Goal: Task Accomplishment & Management: Use online tool/utility

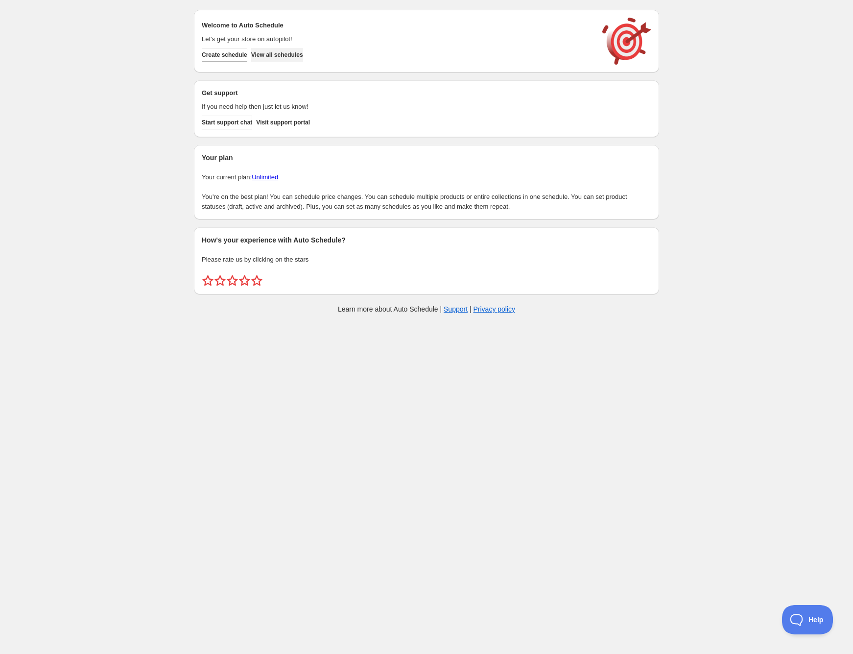
click at [302, 55] on span "View all schedules" at bounding box center [277, 55] width 52 height 8
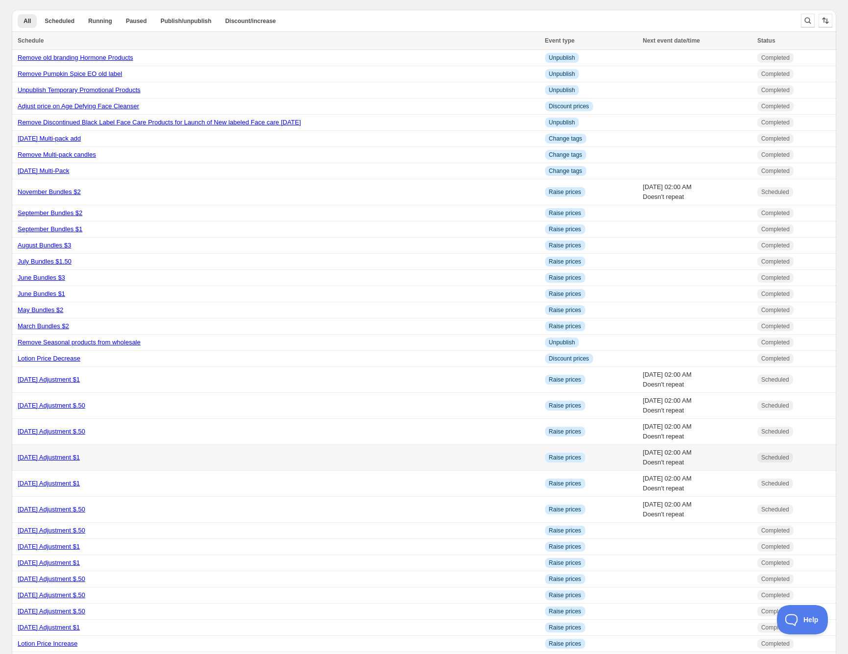
click at [80, 458] on link "[DATE] Adjustment $1" at bounding box center [49, 457] width 62 height 7
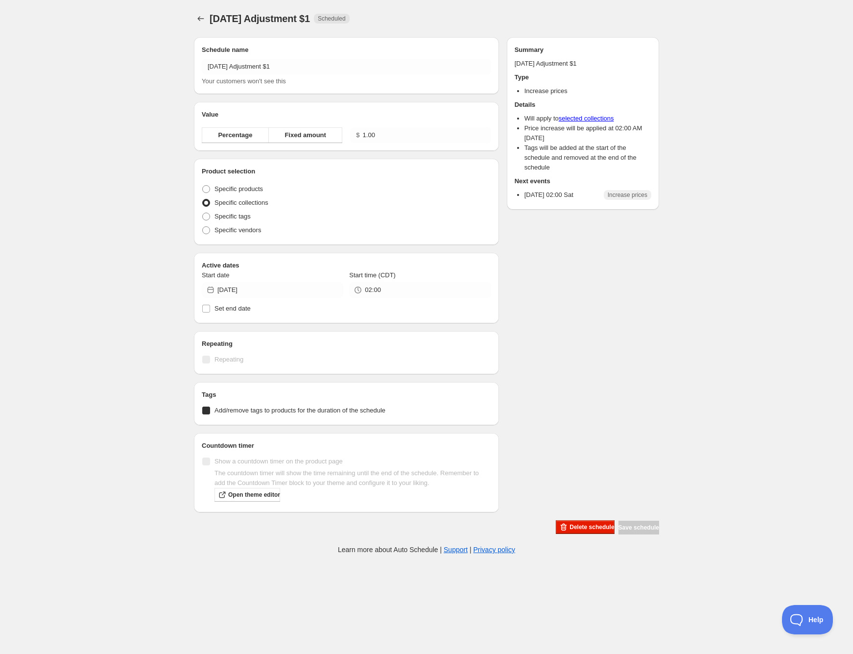
radio input "true"
checkbox input "true"
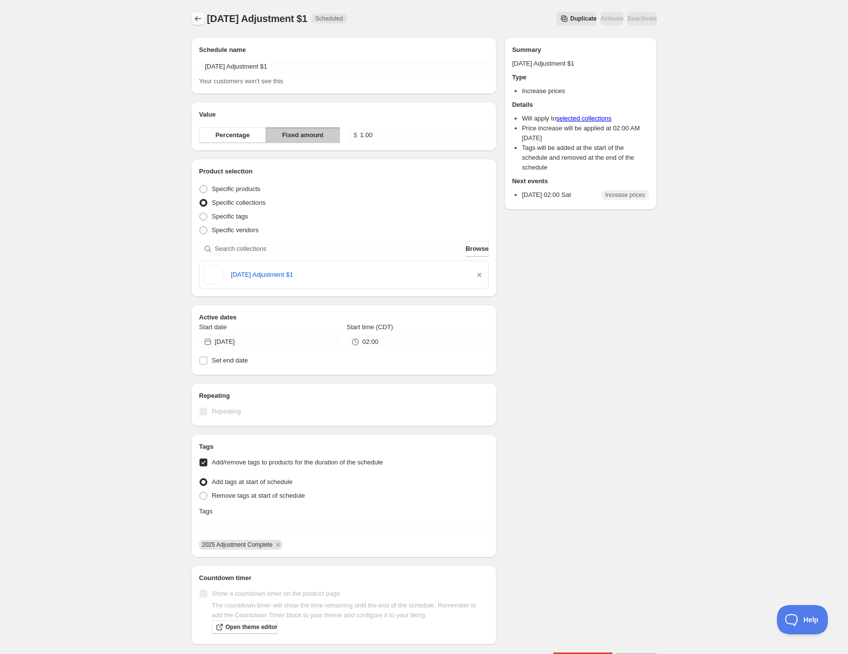
click at [194, 15] on icon "Schedules" at bounding box center [198, 19] width 10 height 10
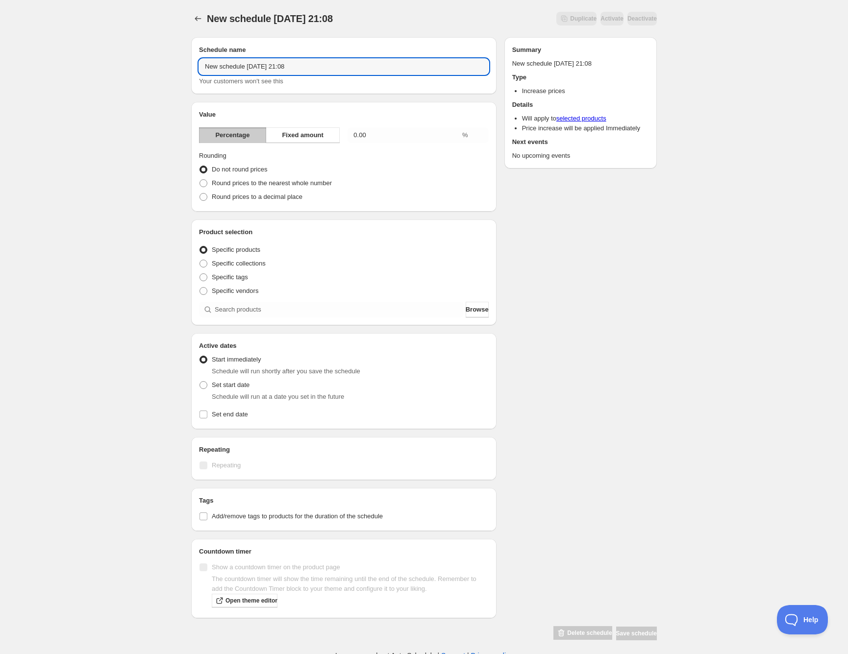
drag, startPoint x: 314, startPoint y: 65, endPoint x: 176, endPoint y: 62, distance: 137.7
click at [176, 62] on div "New schedule Sep 20 2025 21:08. This page is ready New schedule Sep 20 2025 21:…" at bounding box center [424, 330] width 848 height 660
type input "TESTER Calming Spray Price Increase"
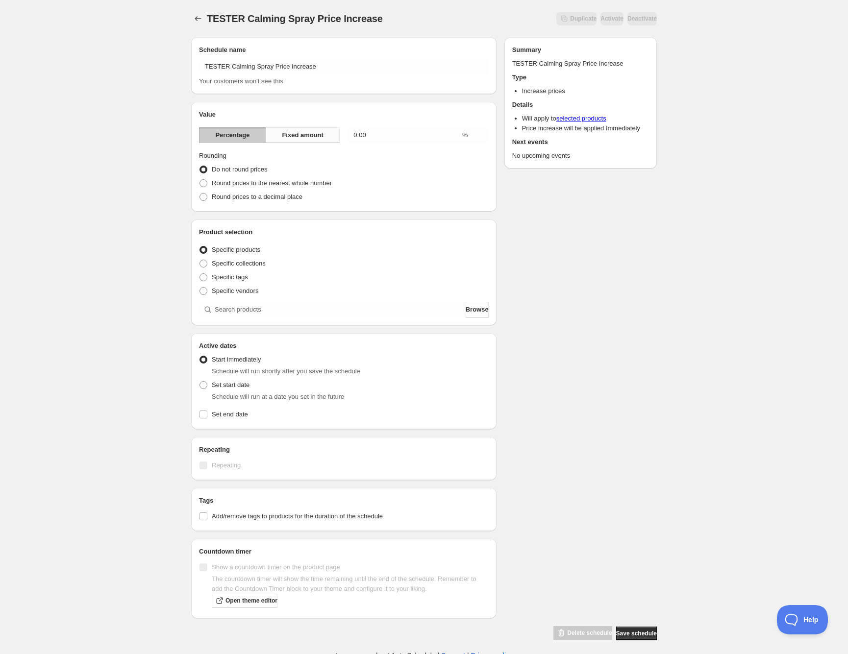
click at [284, 132] on span "Fixed amount" at bounding box center [303, 135] width 42 height 10
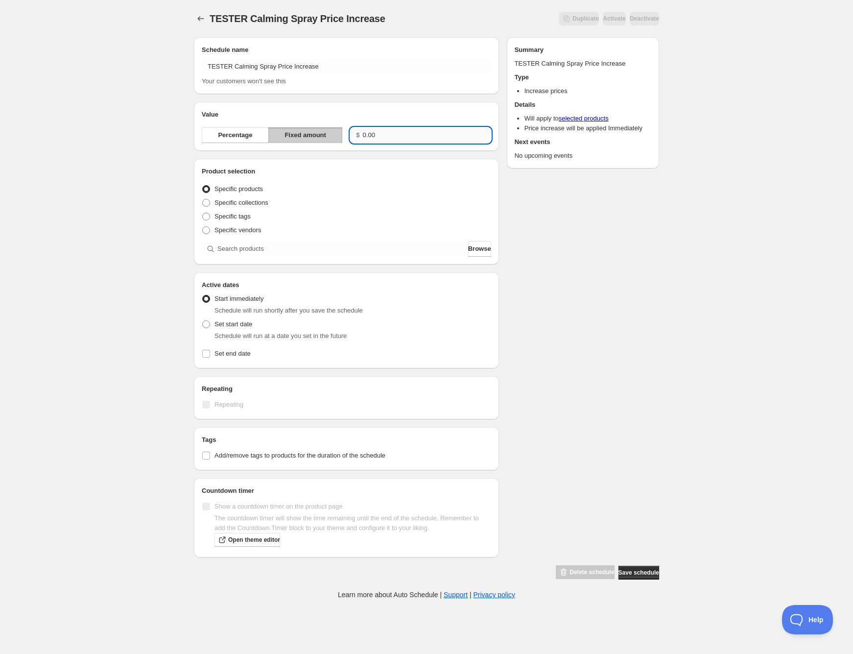
click at [380, 134] on input "0.00" at bounding box center [427, 135] width 128 height 16
type input "0.50"
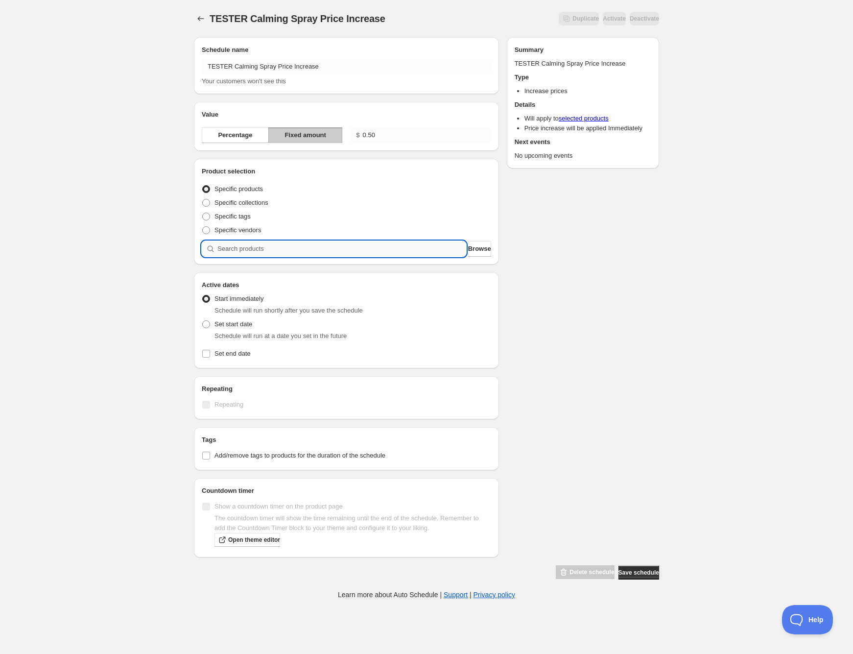
click at [255, 245] on input "search" at bounding box center [342, 249] width 249 height 16
type input "t"
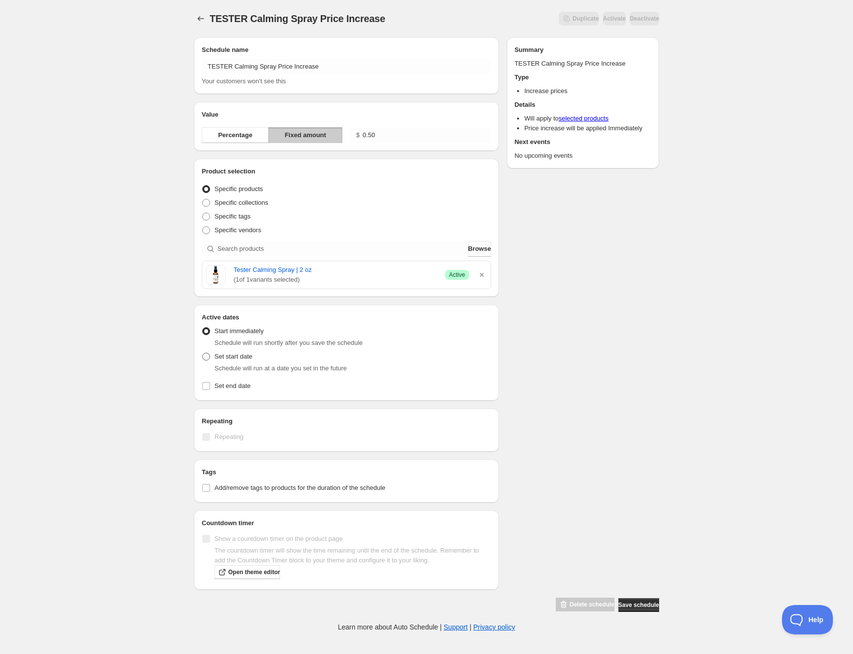
click at [208, 355] on span at bounding box center [206, 357] width 8 height 8
click at [203, 353] on input "Set start date" at bounding box center [202, 353] width 0 height 0
radio input "true"
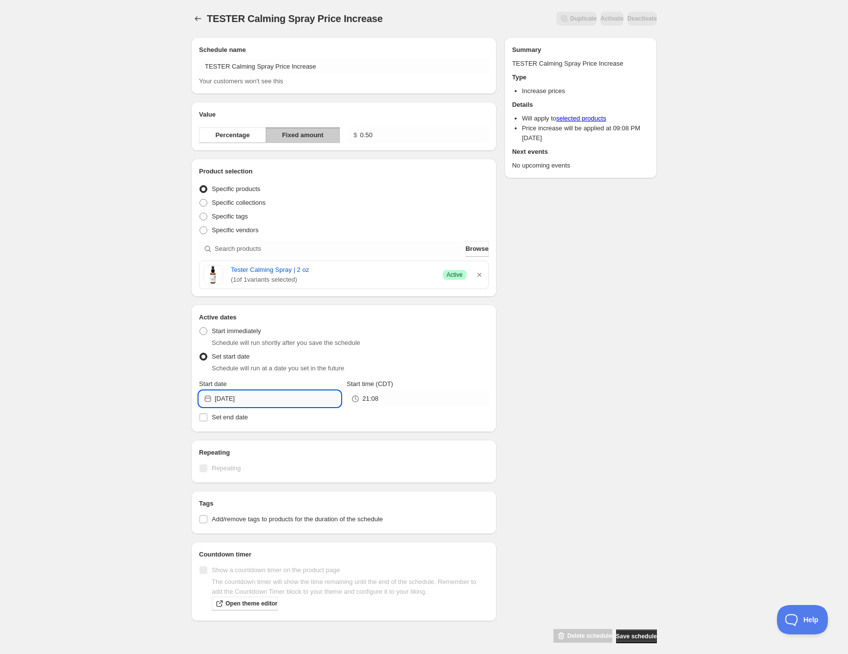
click at [260, 399] on input "2025-09-20" at bounding box center [278, 399] width 126 height 16
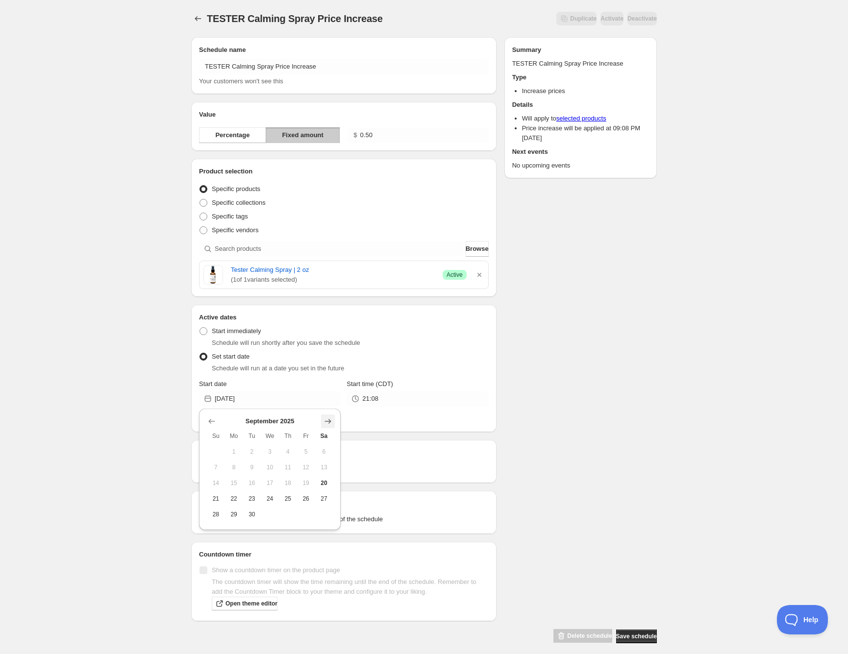
click at [328, 420] on icon "Show next month, October 2025" at bounding box center [328, 421] width 10 height 10
click at [328, 420] on icon "Show next month, November 2025" at bounding box center [328, 421] width 10 height 10
click at [321, 450] on span "1" at bounding box center [323, 452] width 10 height 8
type input "[DATE]"
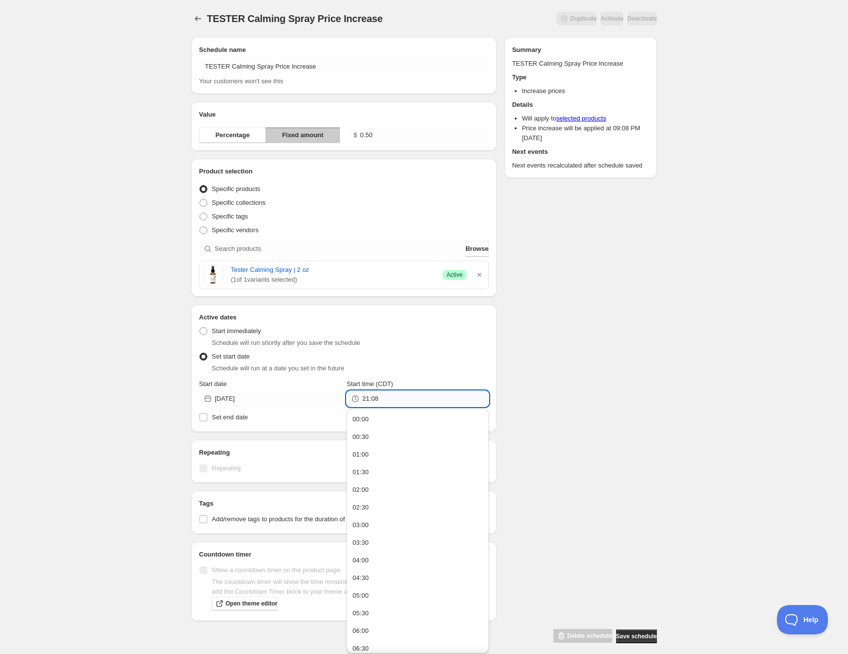
click at [392, 396] on input "21:08" at bounding box center [425, 399] width 126 height 16
click at [379, 559] on button "07:00" at bounding box center [417, 562] width 136 height 16
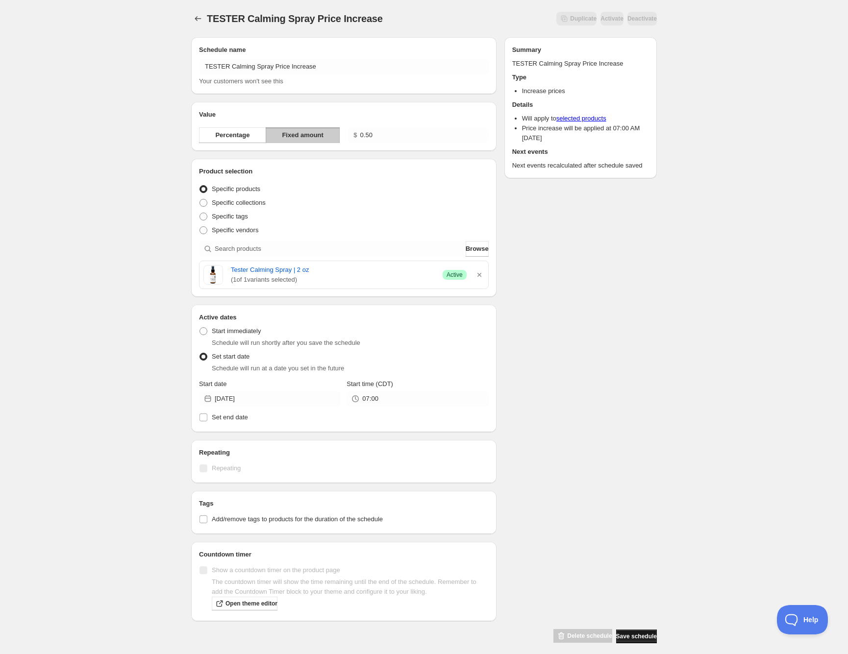
click at [626, 632] on span "Save schedule" at bounding box center [636, 636] width 41 height 8
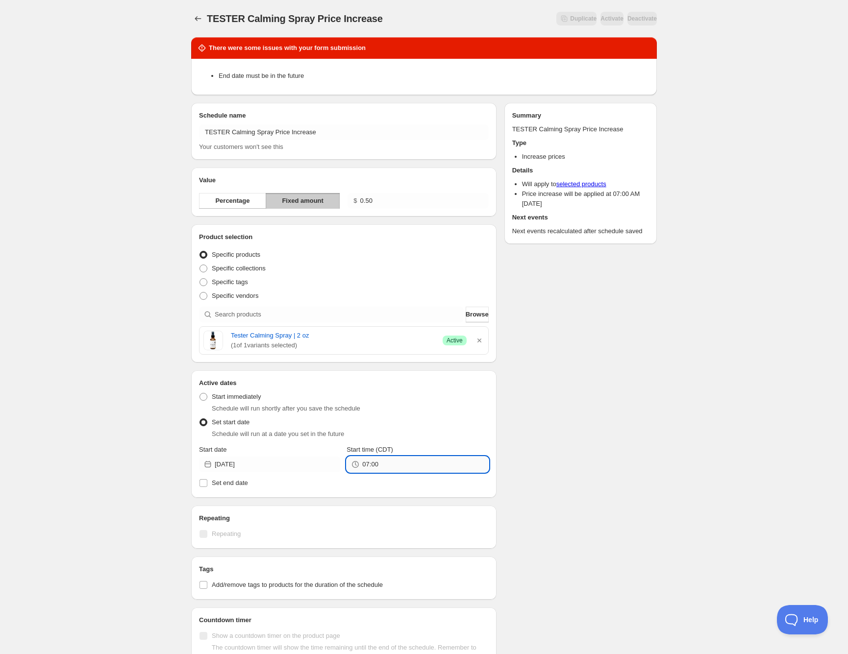
click at [394, 463] on input "07:00" at bounding box center [425, 465] width 126 height 16
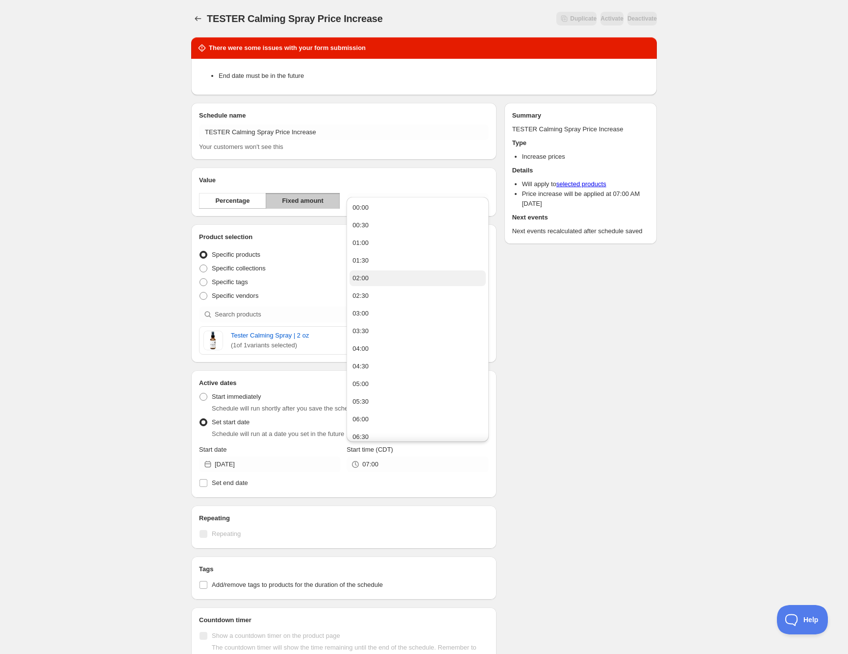
click at [406, 278] on button "02:00" at bounding box center [417, 278] width 136 height 16
type input "02:00"
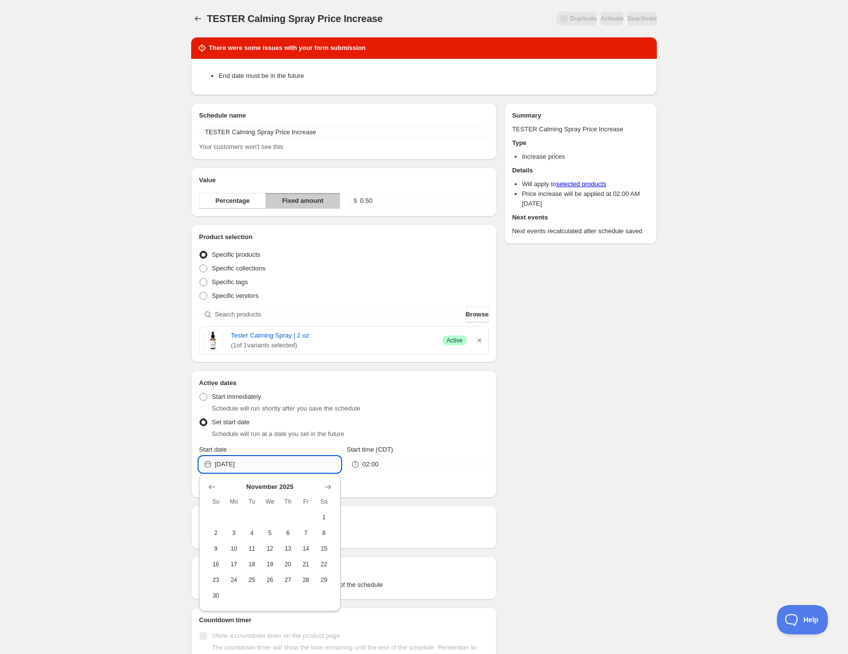
click at [252, 462] on input "[DATE]" at bounding box center [278, 465] width 126 height 16
click at [319, 512] on button "1" at bounding box center [324, 517] width 18 height 16
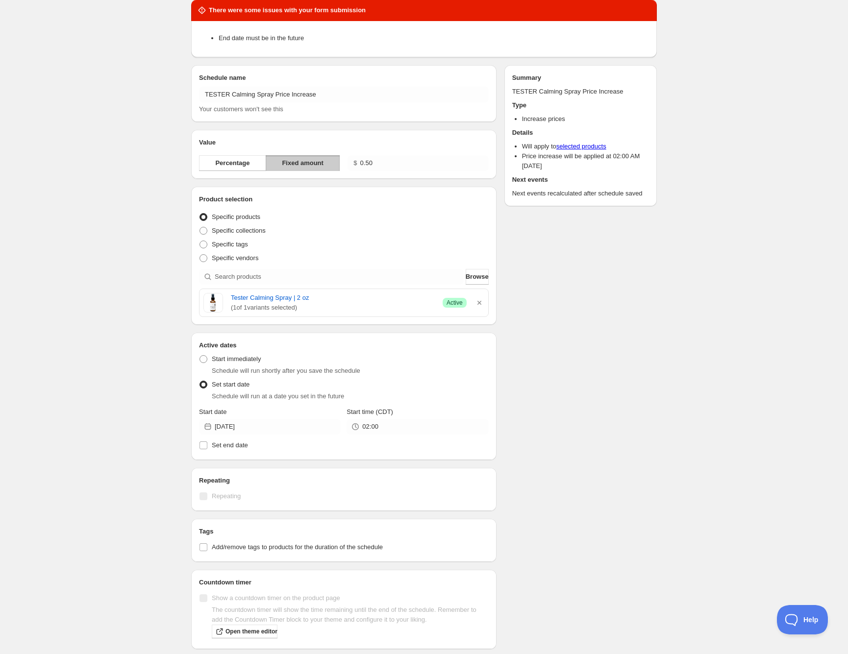
scroll to position [37, 0]
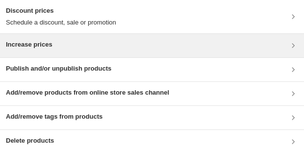
click at [64, 42] on div "Increase prices" at bounding box center [152, 46] width 292 height 12
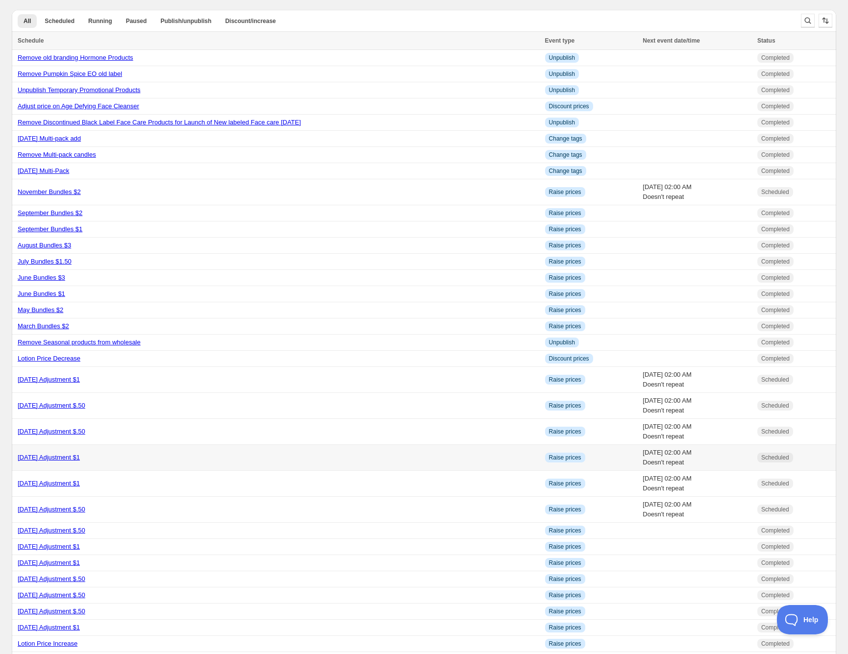
click at [52, 455] on link "[DATE] Adjustment $1" at bounding box center [49, 457] width 62 height 7
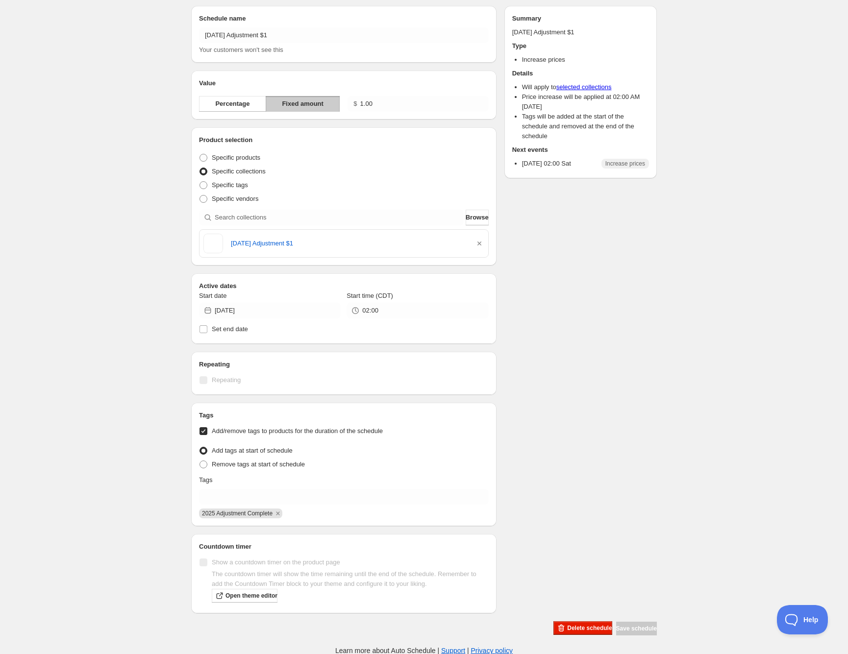
scroll to position [32, 0]
